Goal: Task Accomplishment & Management: Manage account settings

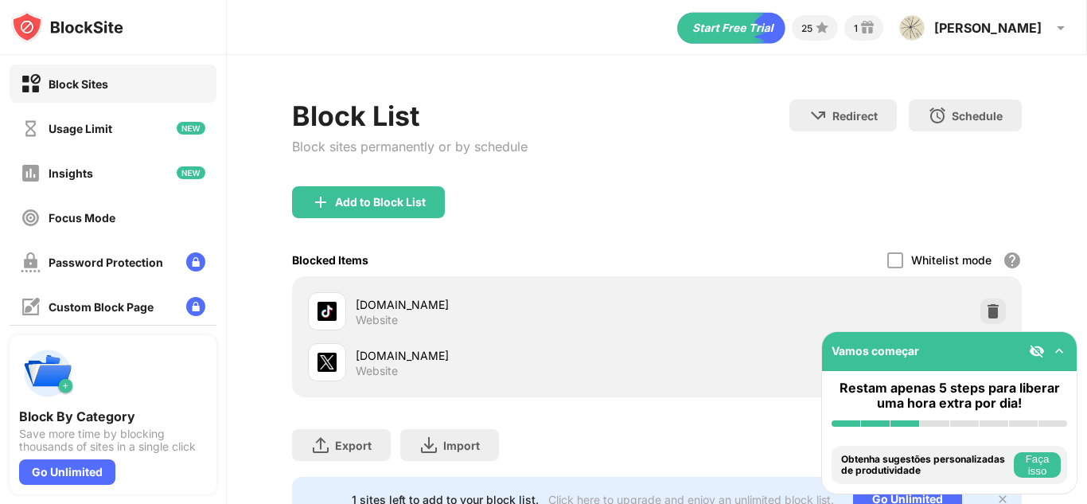
scroll to position [60, 0]
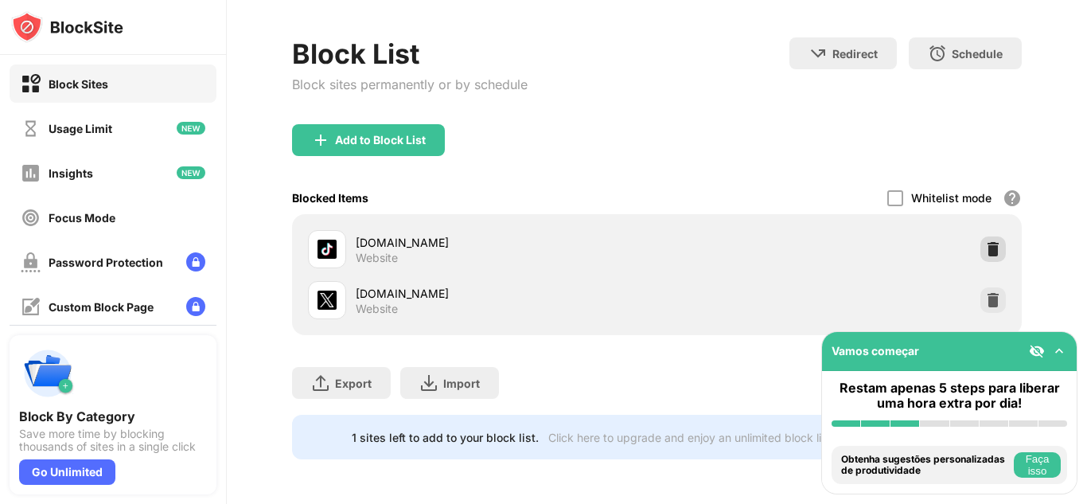
click at [985, 241] on img at bounding box center [993, 249] width 16 height 16
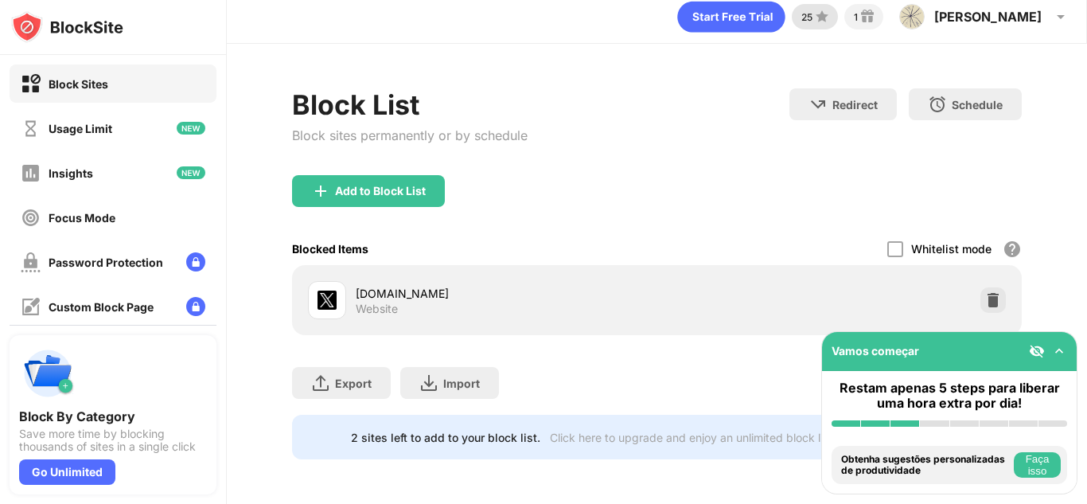
scroll to position [23, 0]
click at [339, 185] on div "Add to Block List" at bounding box center [380, 191] width 91 height 13
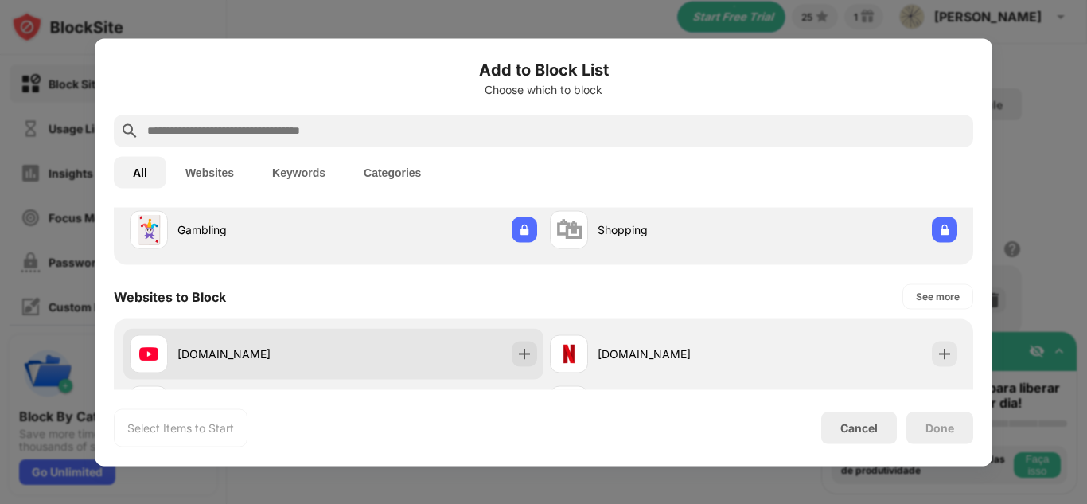
scroll to position [318, 0]
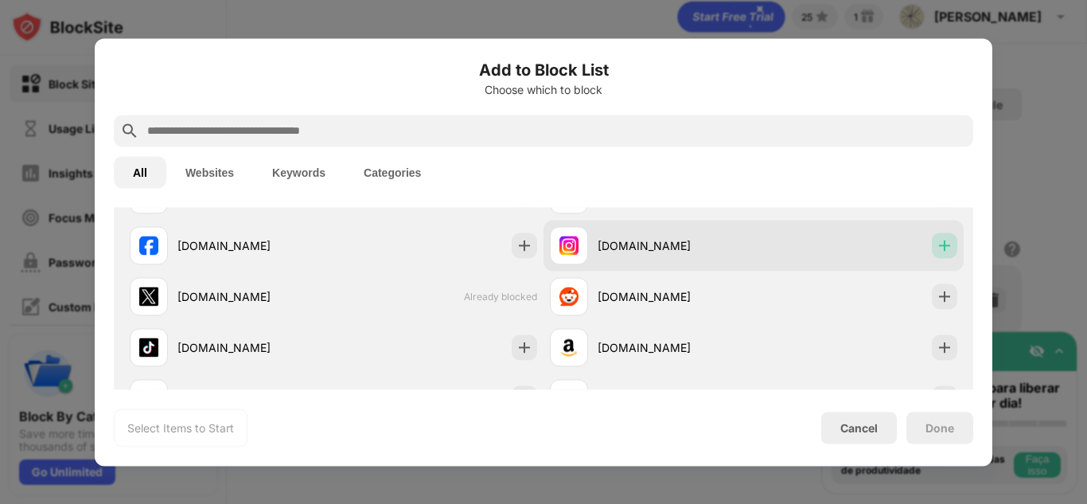
click at [936, 243] on img at bounding box center [944, 245] width 16 height 16
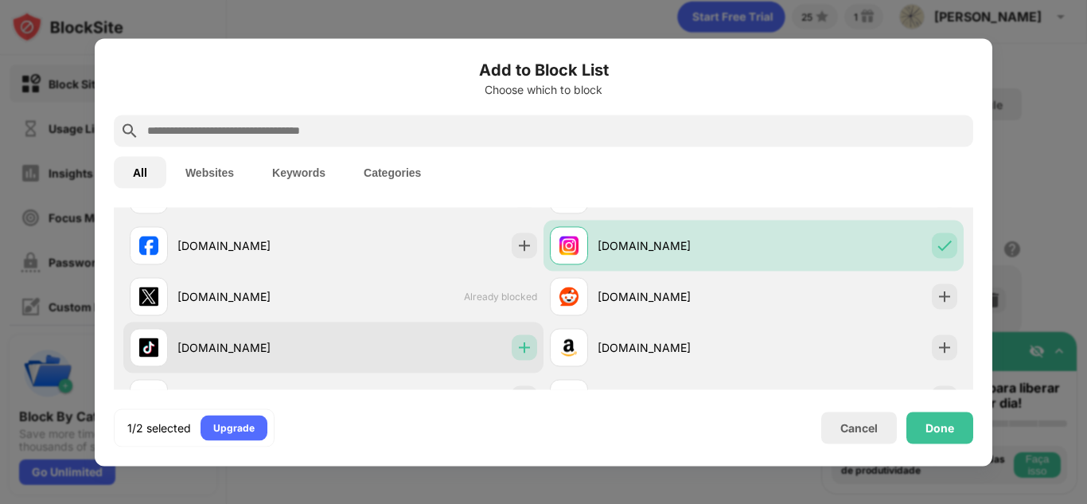
click at [516, 341] on img at bounding box center [524, 347] width 16 height 16
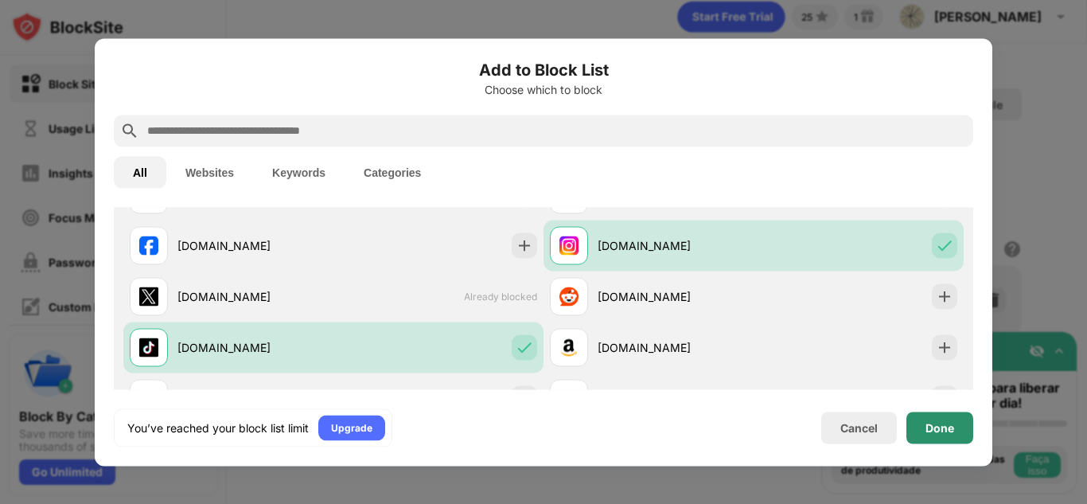
click at [930, 433] on div "Done" at bounding box center [939, 427] width 29 height 13
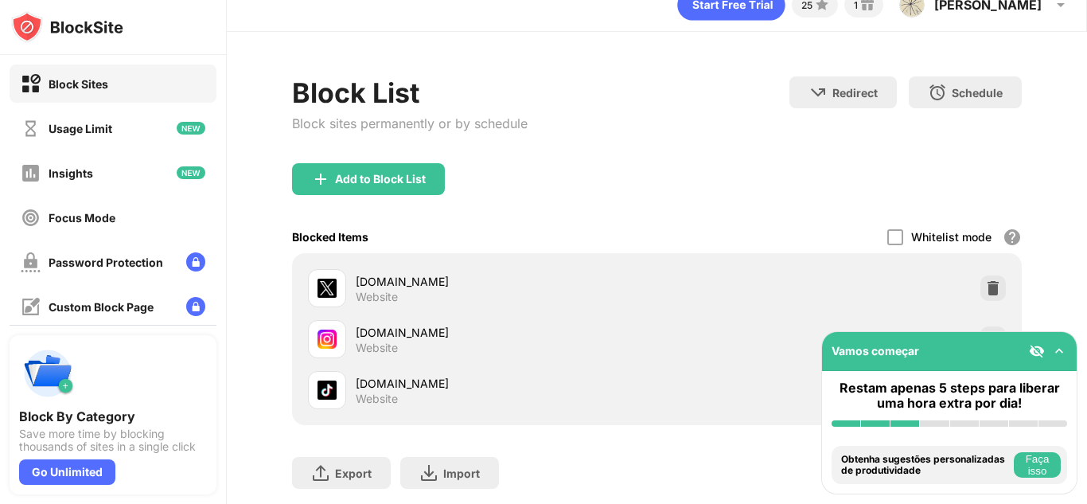
scroll to position [74, 0]
